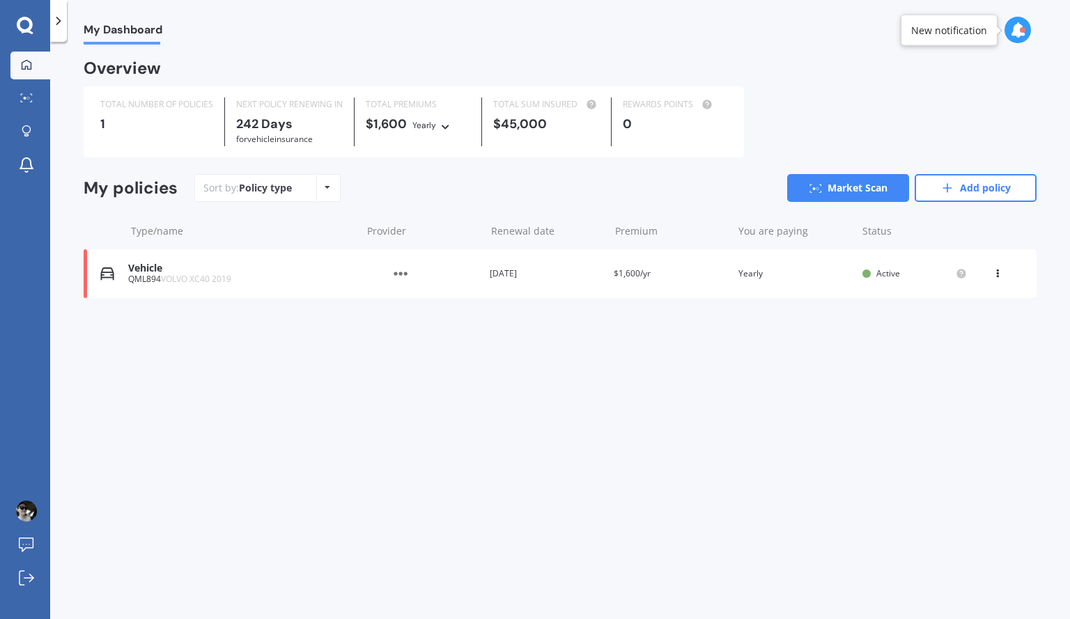
click at [20, 28] on icon at bounding box center [25, 25] width 16 height 16
click at [31, 28] on icon at bounding box center [25, 25] width 16 height 16
click at [30, 94] on icon at bounding box center [31, 94] width 2 height 1
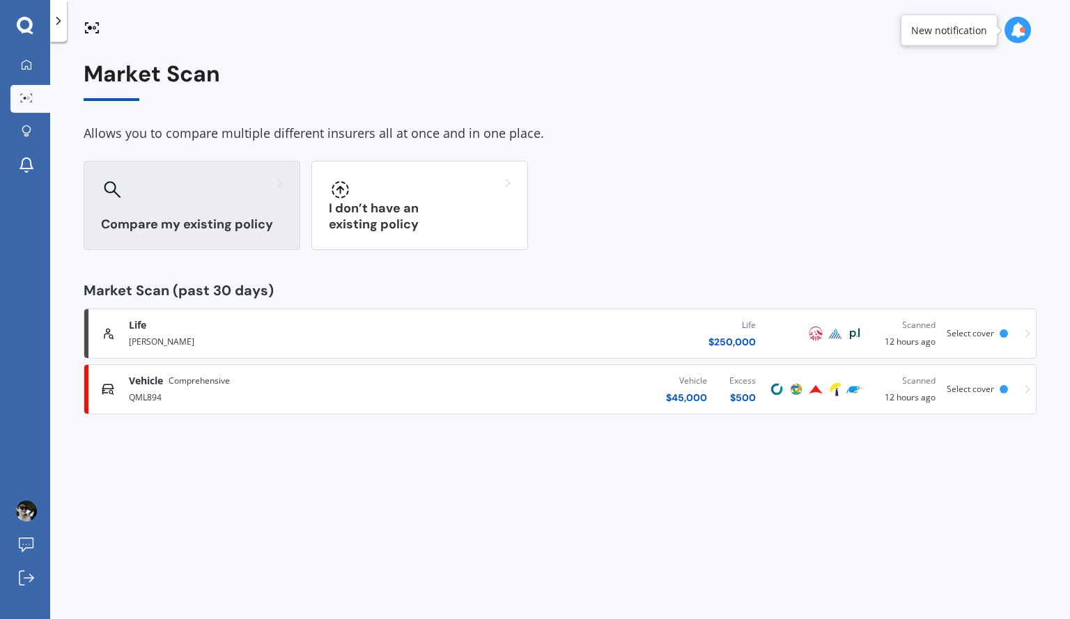
click at [230, 225] on h3 "Compare my existing policy" at bounding box center [192, 225] width 182 height 16
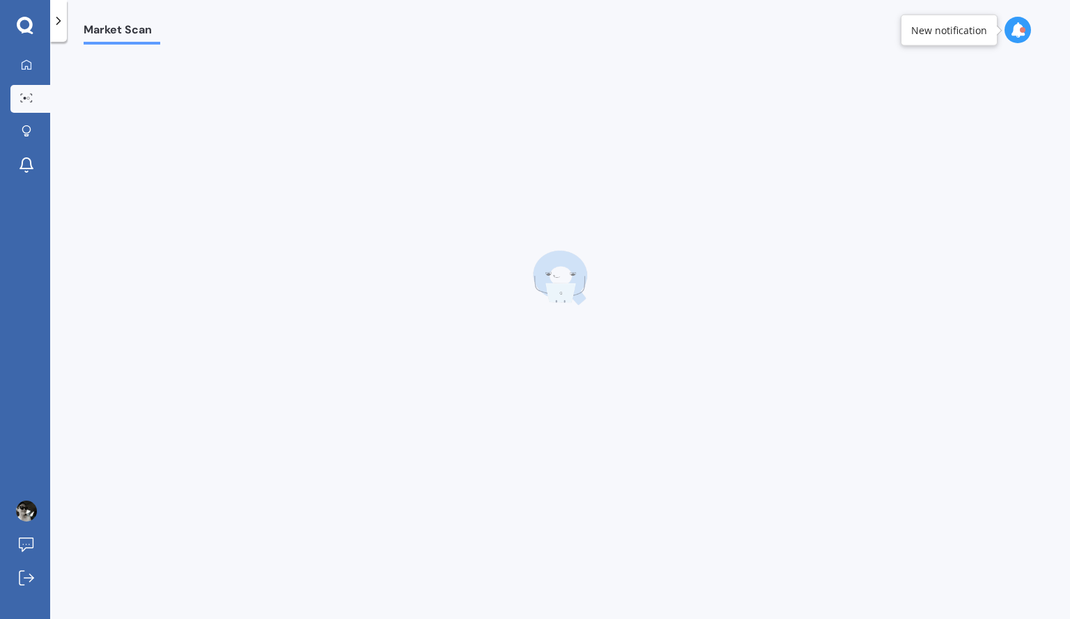
click at [1015, 26] on icon at bounding box center [1017, 29] width 15 height 15
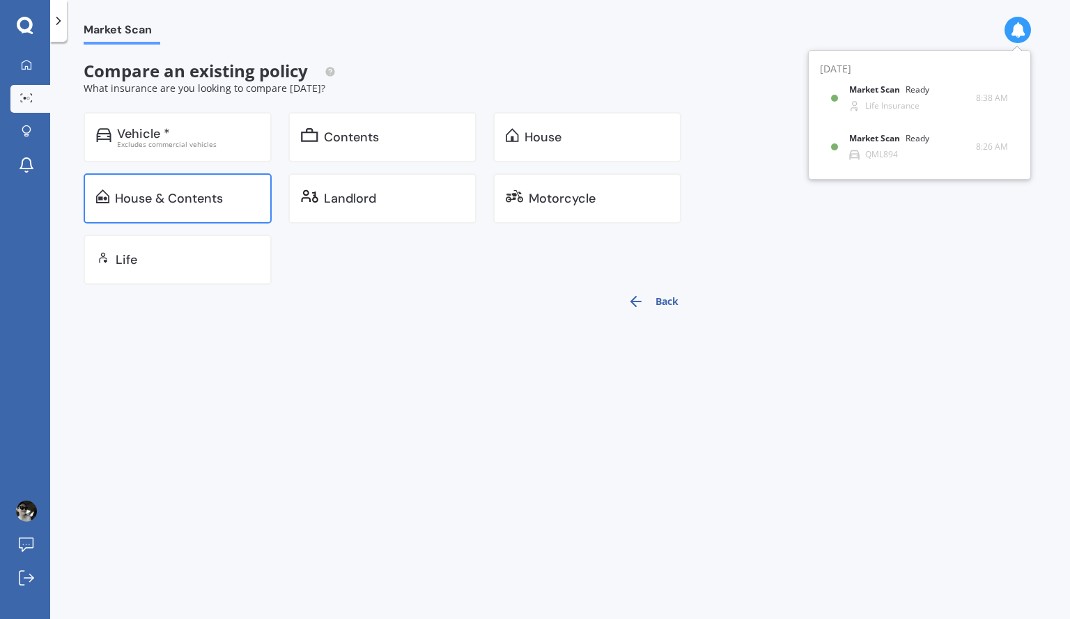
click at [208, 207] on div "House & Contents" at bounding box center [178, 199] width 188 height 50
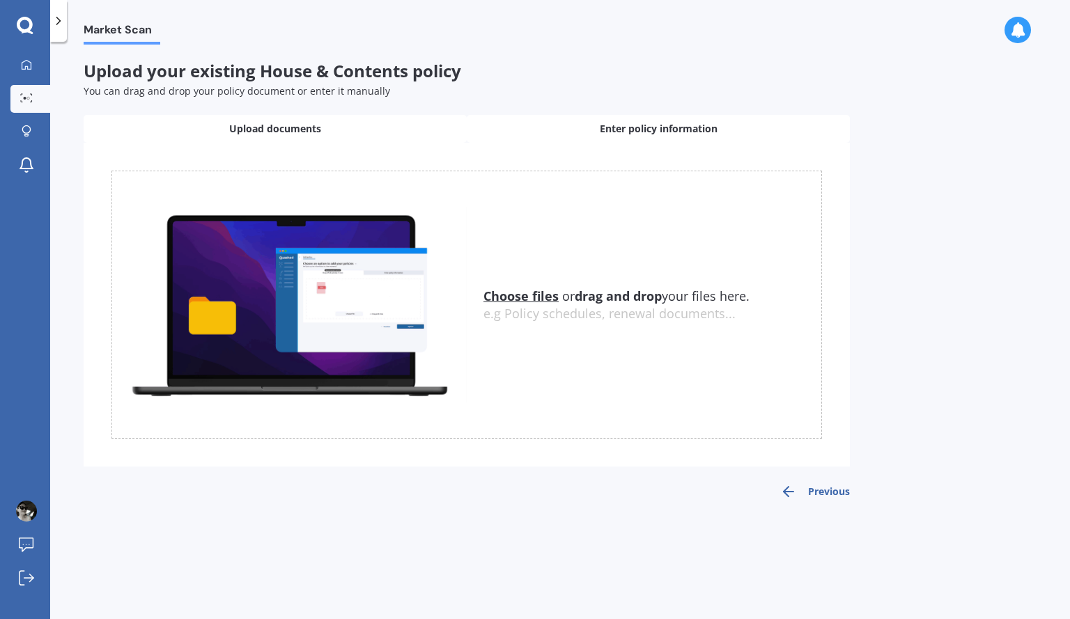
click at [688, 126] on span "Enter policy information" at bounding box center [659, 129] width 118 height 14
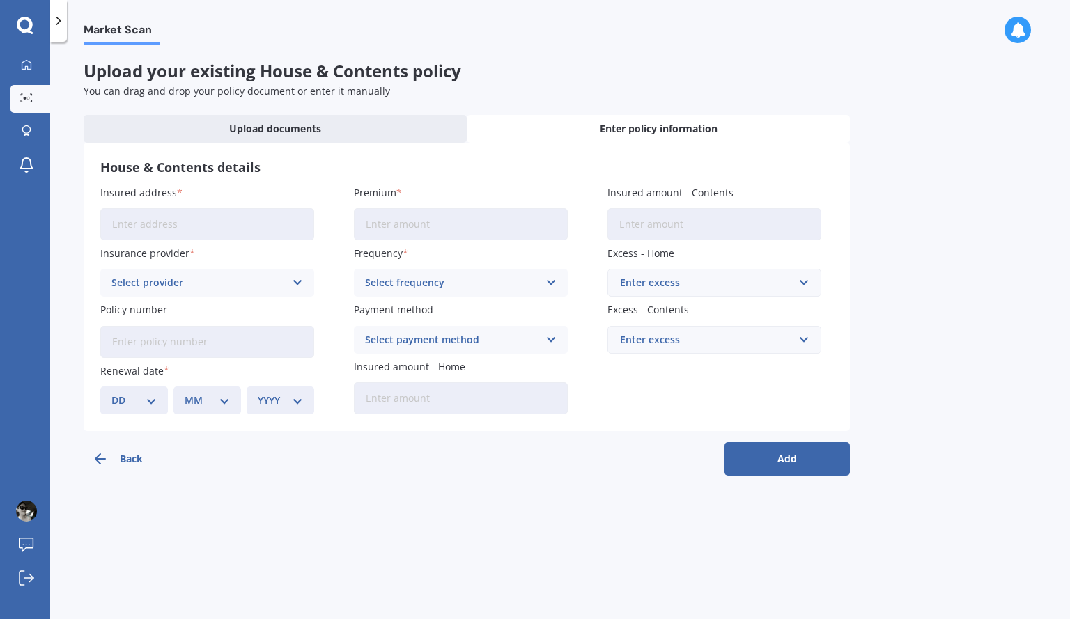
click at [263, 227] on input "Insured address" at bounding box center [207, 224] width 214 height 32
type input "31 Monte Crescent LincolnLincoln, Canterbury 7608"
click at [216, 284] on div "Select provider" at bounding box center [198, 282] width 174 height 15
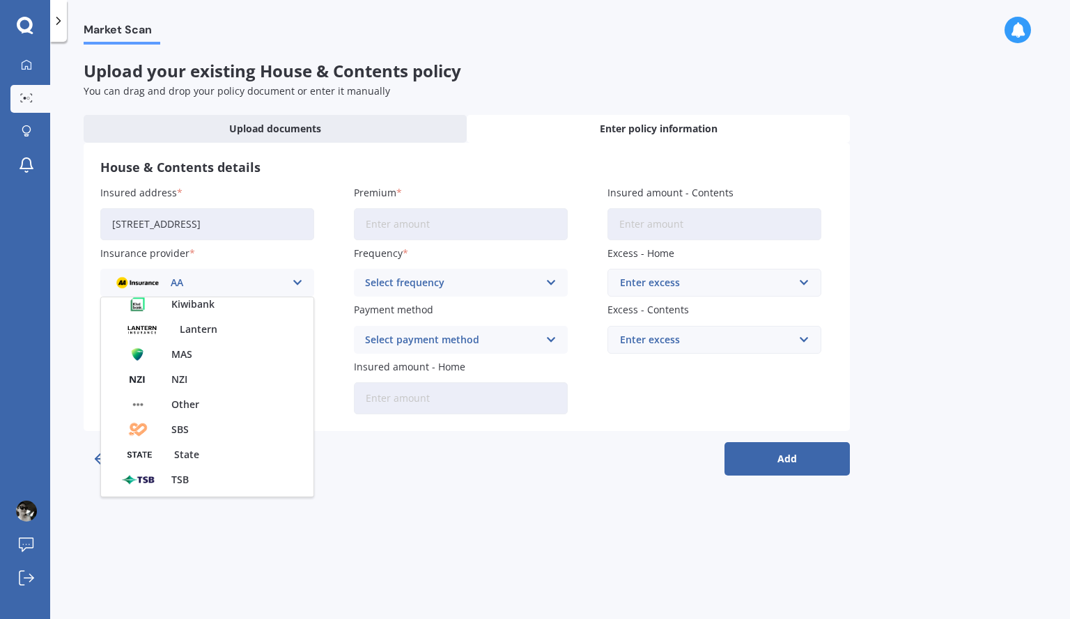
scroll to position [377, 0]
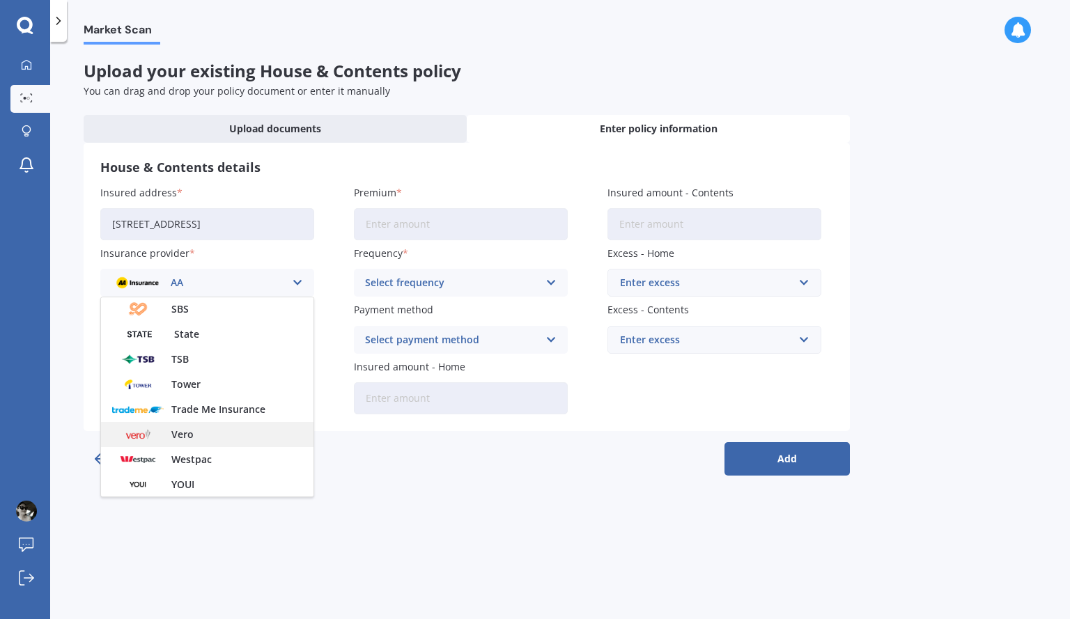
click at [186, 442] on div "Vero" at bounding box center [207, 434] width 213 height 25
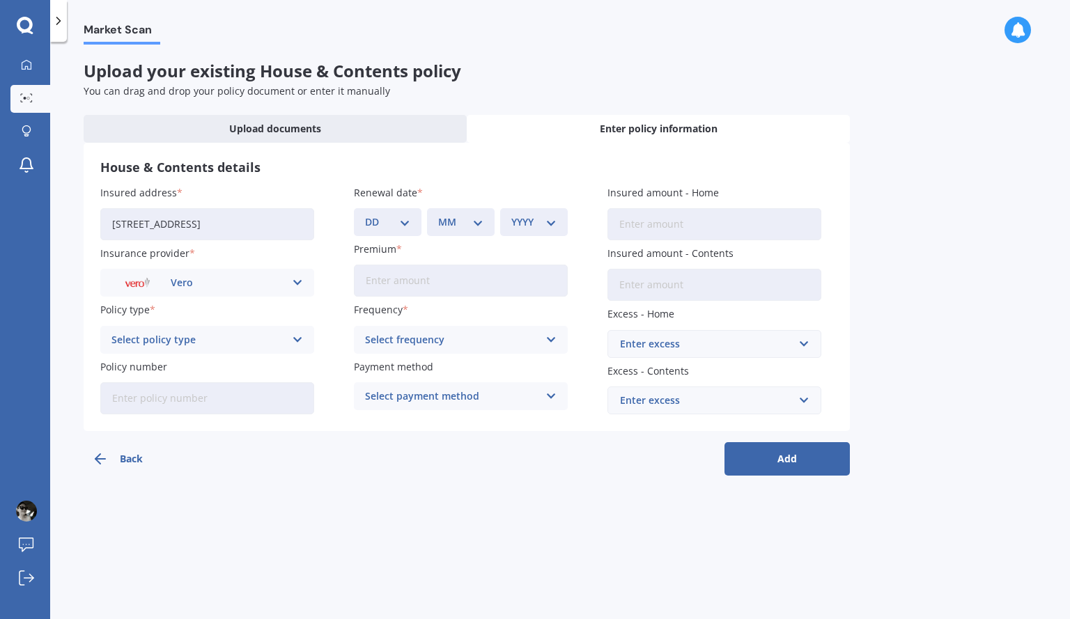
click at [197, 345] on div "Select policy type" at bounding box center [198, 339] width 174 height 15
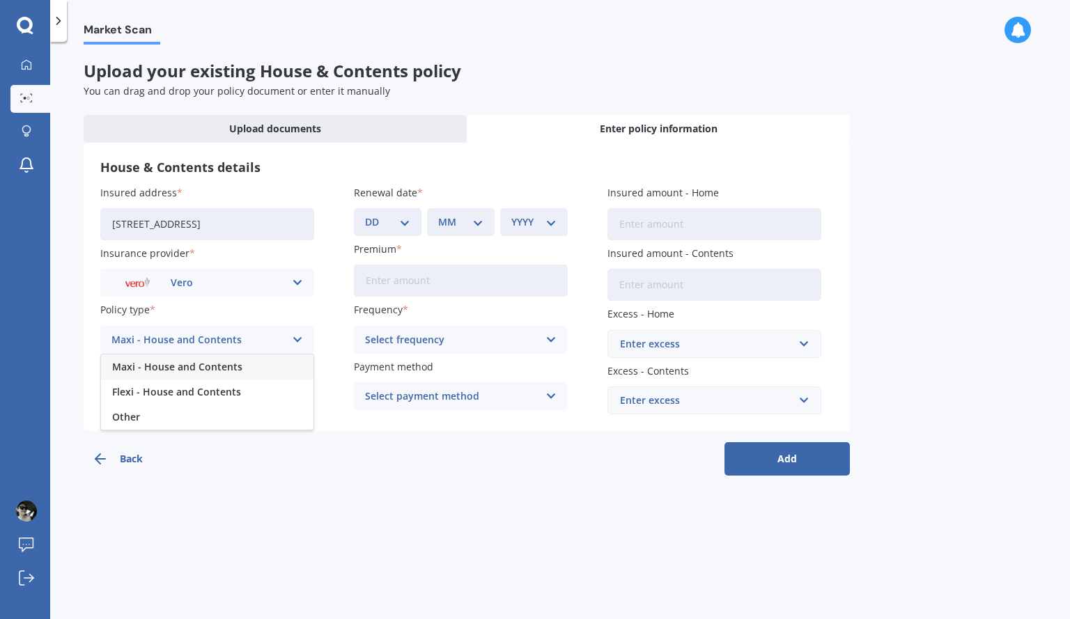
click at [205, 368] on span "Maxi - House and Contents" at bounding box center [177, 367] width 130 height 10
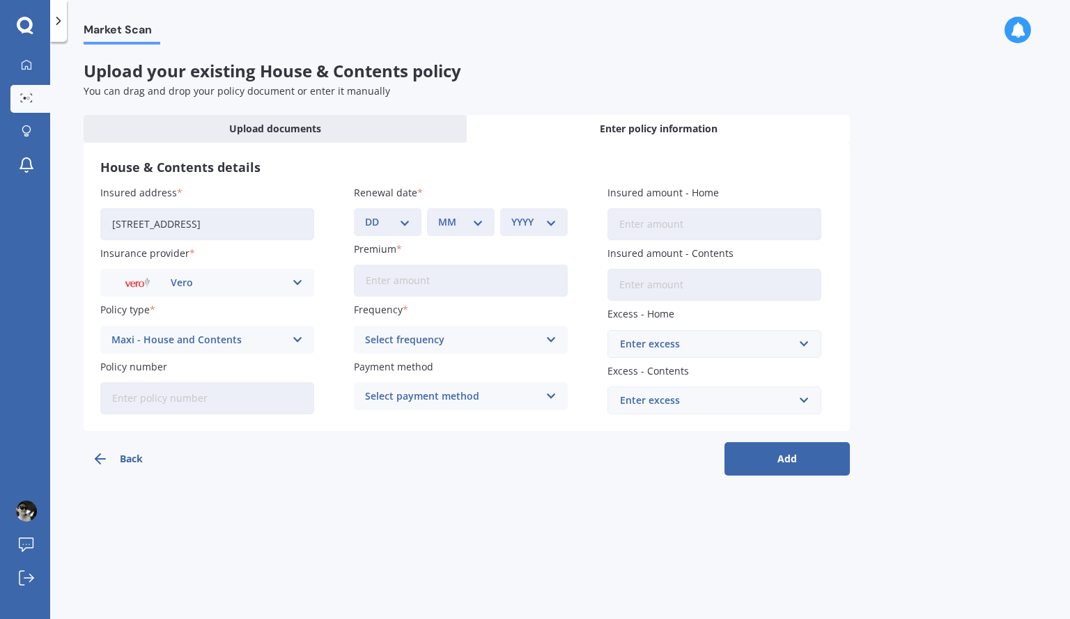
click at [201, 408] on input "Policy number" at bounding box center [207, 399] width 214 height 32
click at [463, 282] on input "Premium" at bounding box center [461, 281] width 214 height 32
click at [34, 123] on link "Explore insurance" at bounding box center [30, 132] width 40 height 28
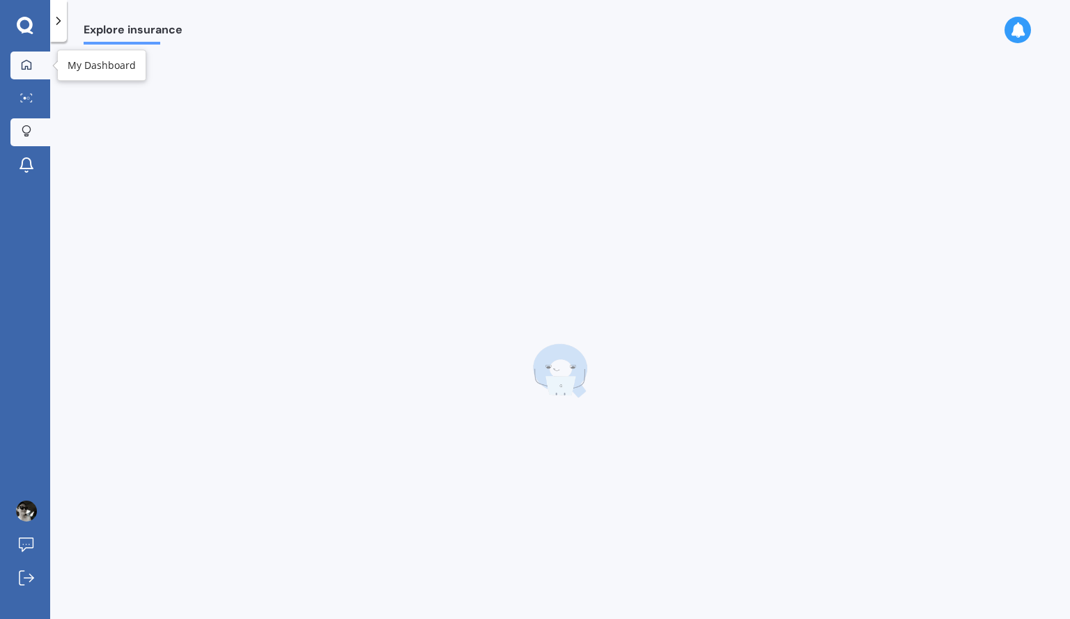
click at [27, 56] on link "My Dashboard" at bounding box center [30, 66] width 40 height 28
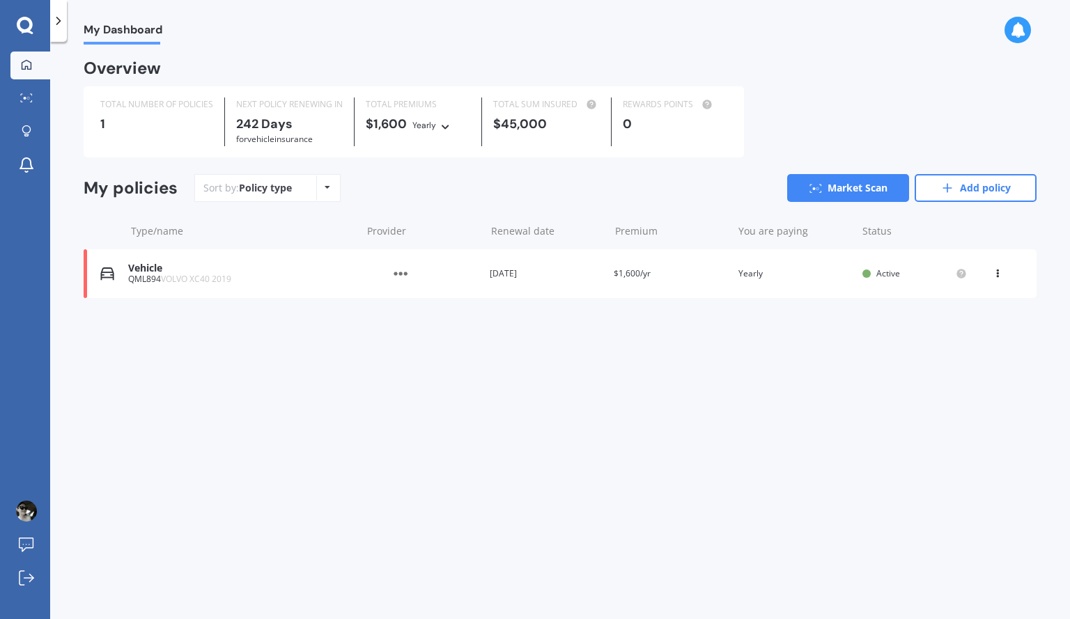
click at [607, 473] on div "My Dashboard Overview TOTAL NUMBER OF POLICIES 1 NEXT POLICY RENEWING [DATE] fo…" at bounding box center [560, 334] width 1020 height 578
